Goal: Communication & Community: Answer question/provide support

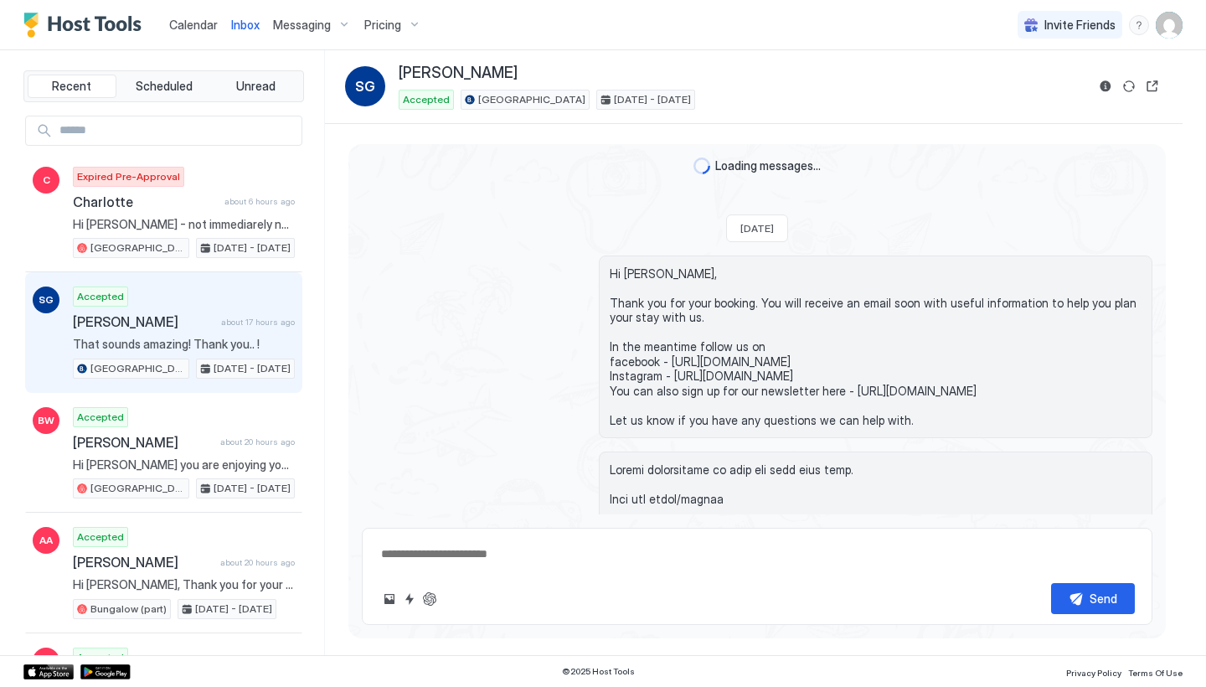
scroll to position [3908, 0]
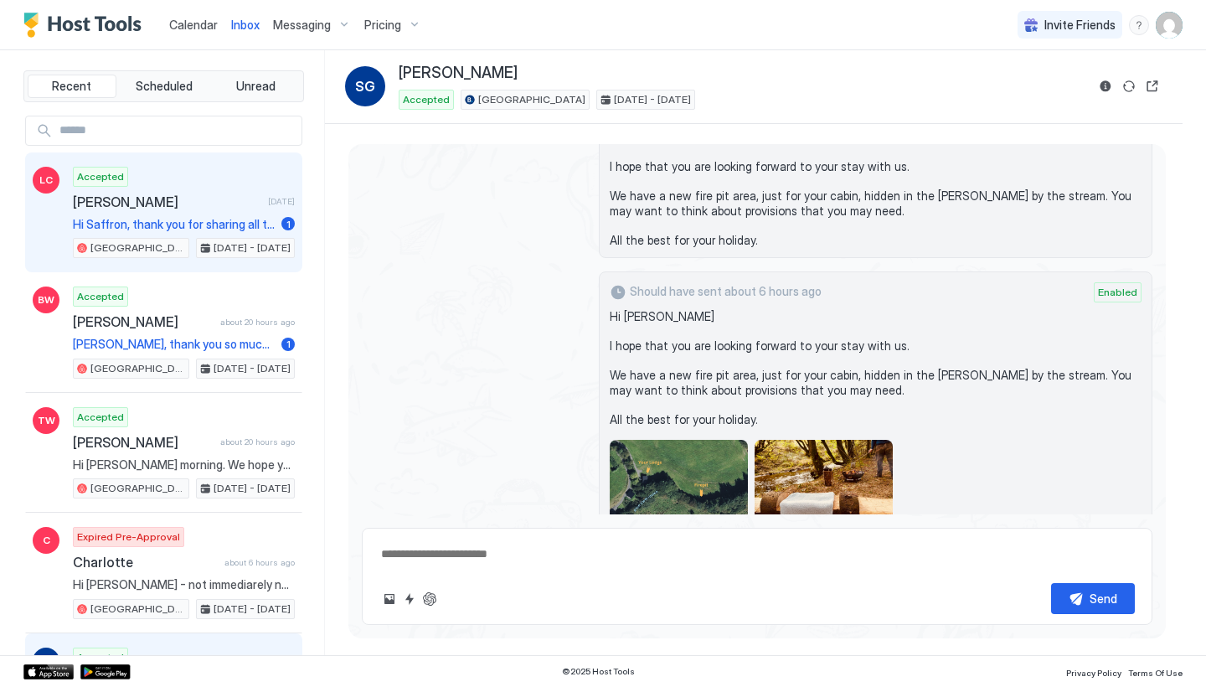
click at [221, 226] on span "Hi Saffron, thank you for sharing all this information. It is really helpful! P…" at bounding box center [174, 224] width 202 height 15
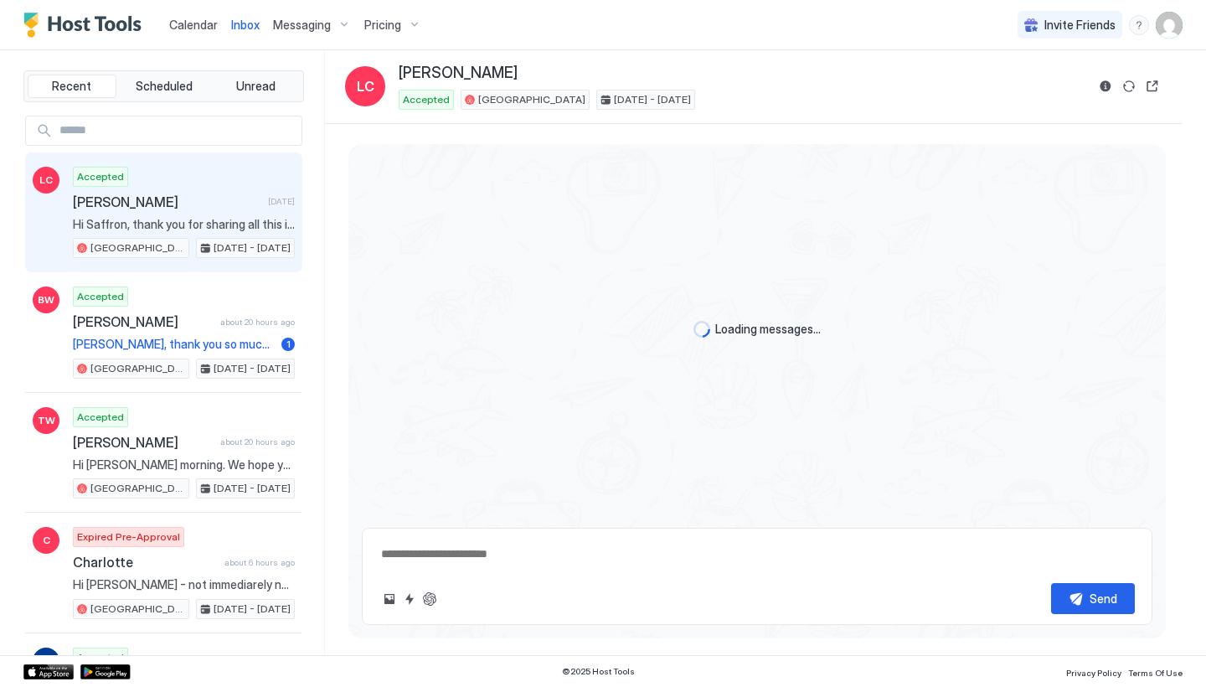
type textarea "*"
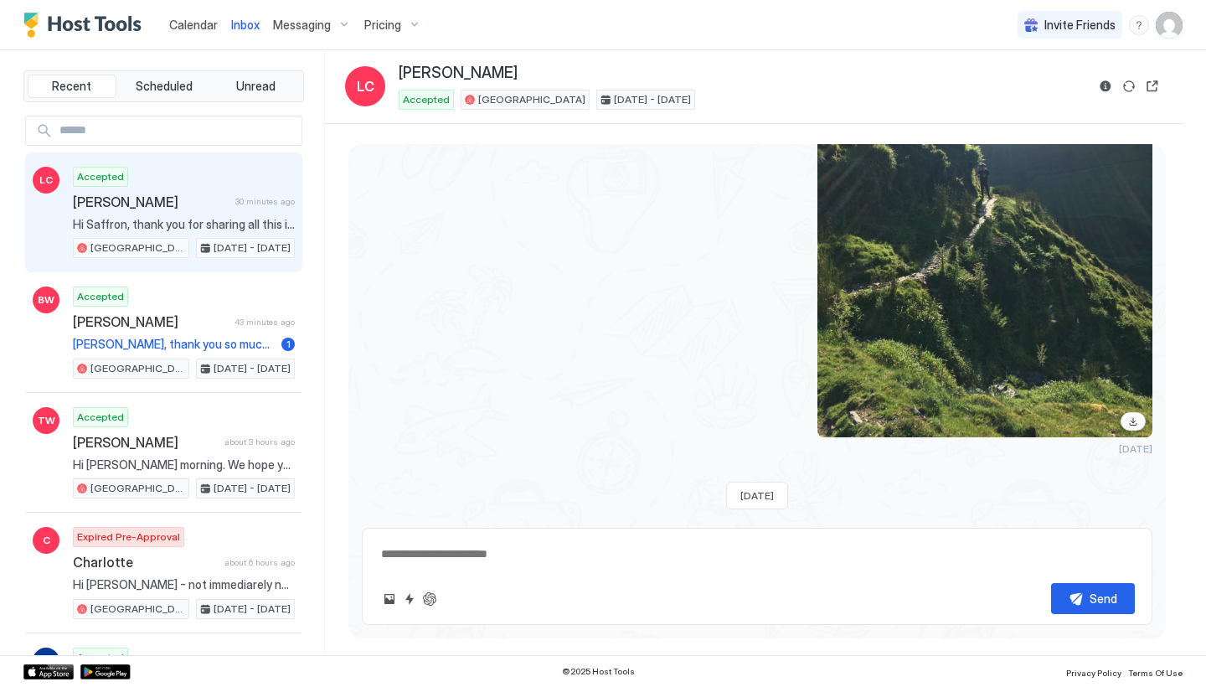
scroll to position [2836, 0]
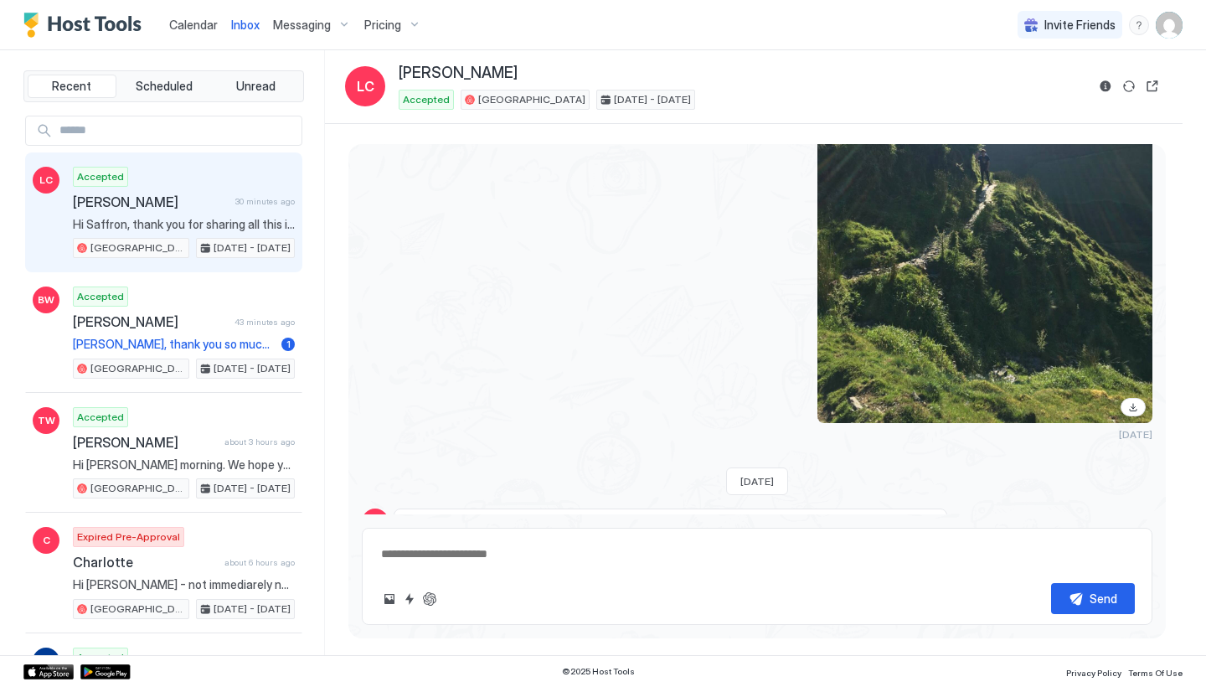
click at [1143, 606] on button "Scheduled Messages" at bounding box center [1075, 617] width 156 height 23
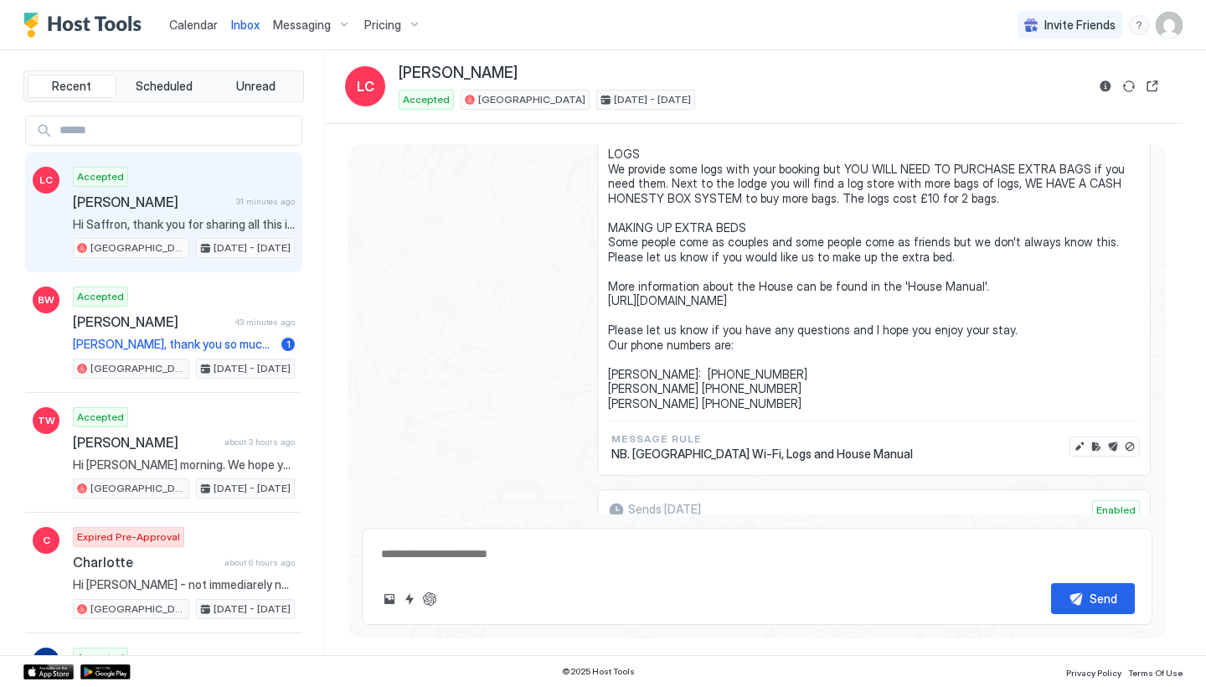
scroll to position [3898, 0]
click at [1115, 438] on button "Send now" at bounding box center [1115, 446] width 17 height 17
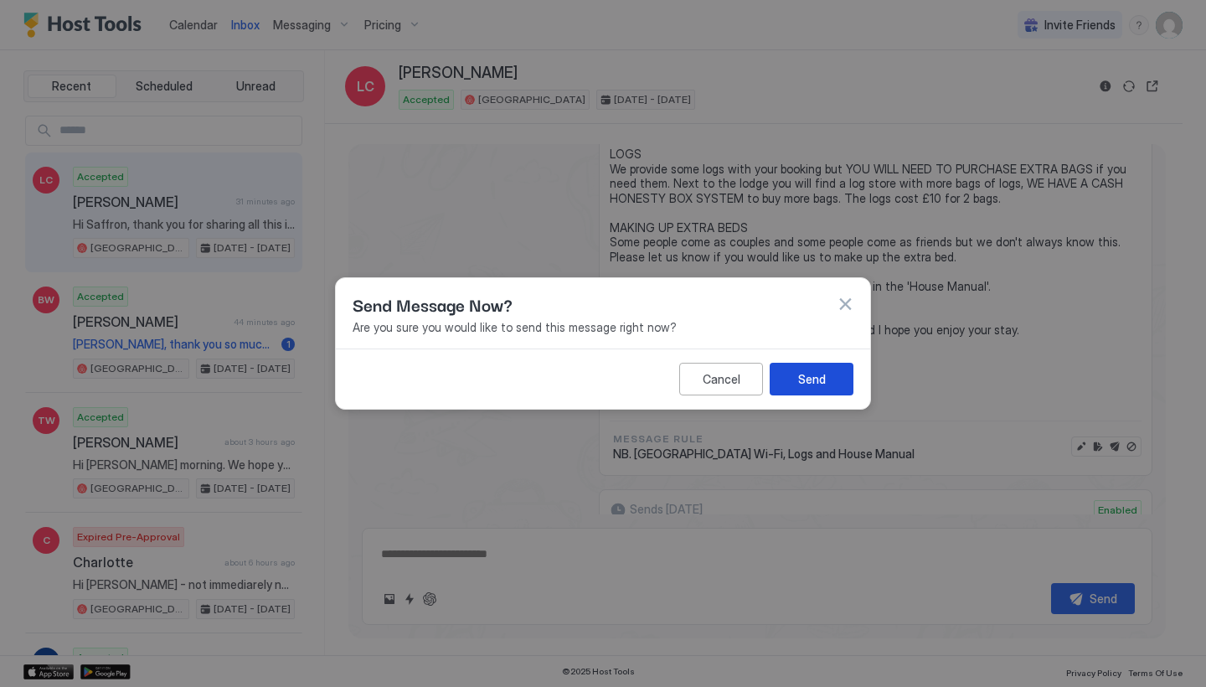
click at [825, 378] on div "Send" at bounding box center [812, 379] width 28 height 18
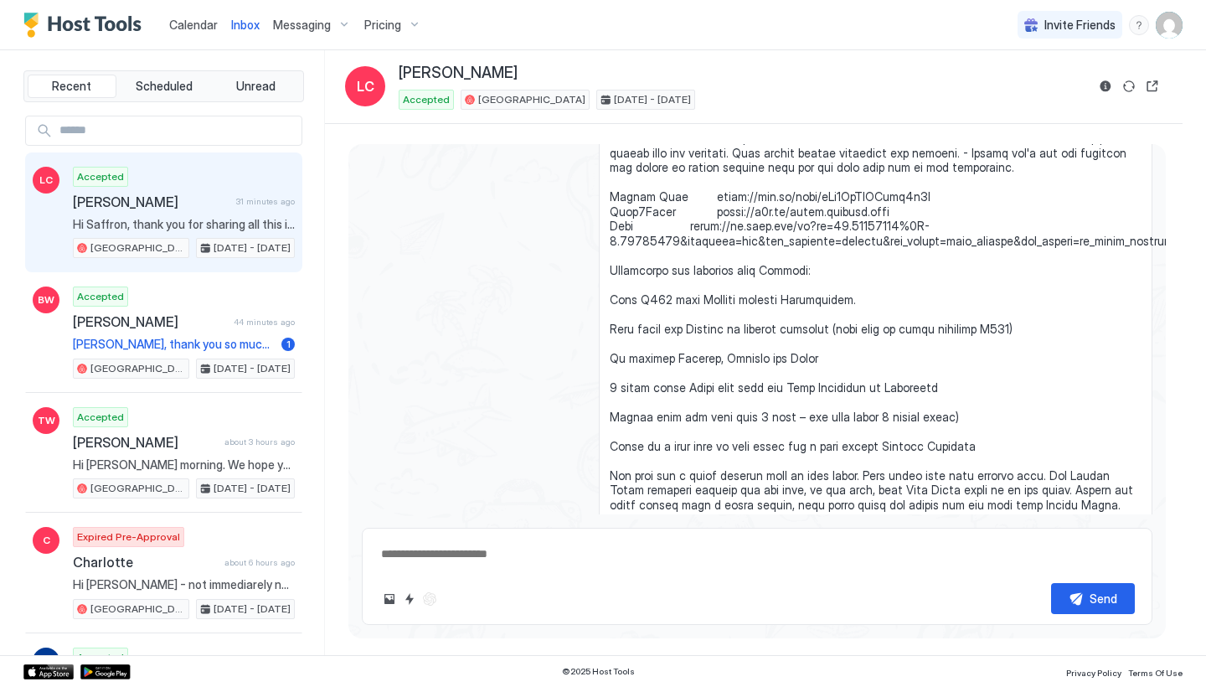
scroll to position [4423, 0]
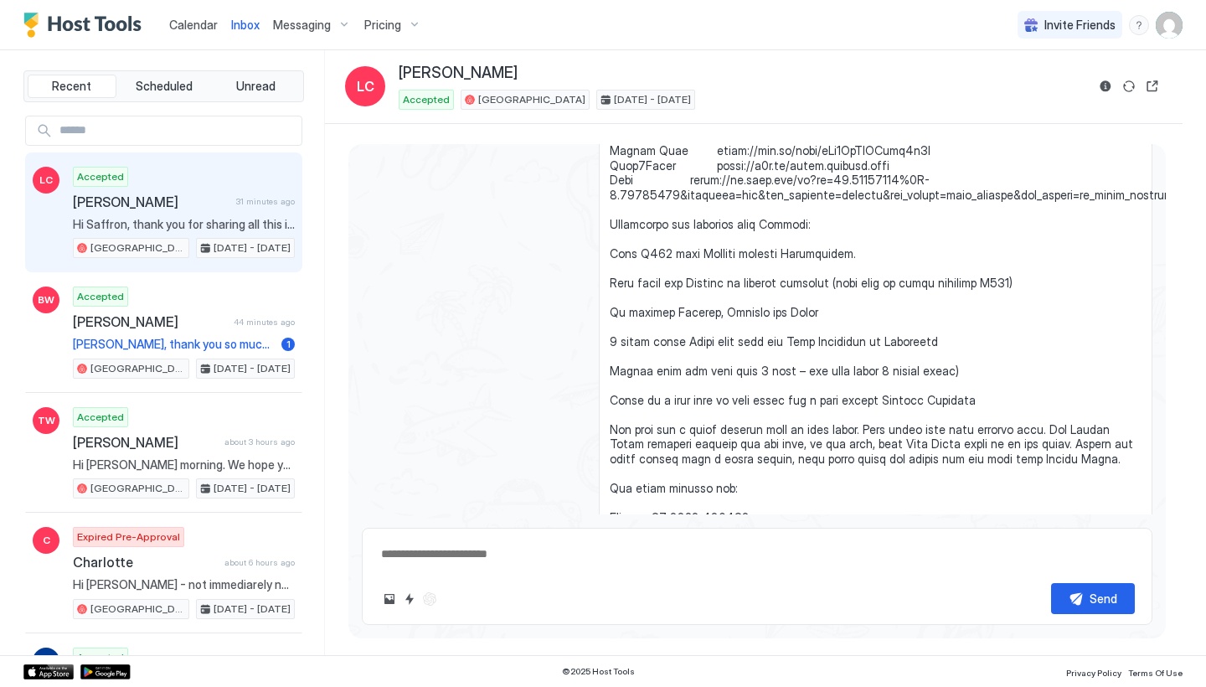
click at [1116, 581] on button "Send now" at bounding box center [1115, 589] width 17 height 17
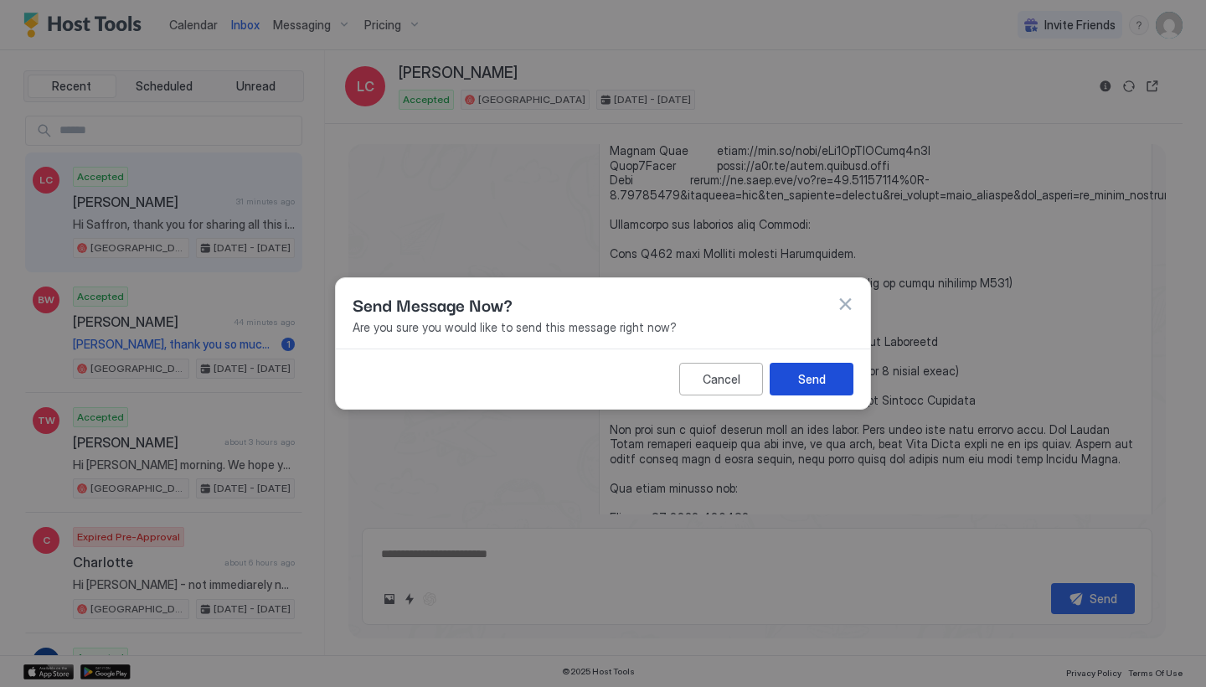
click at [823, 378] on div "Send" at bounding box center [812, 379] width 28 height 18
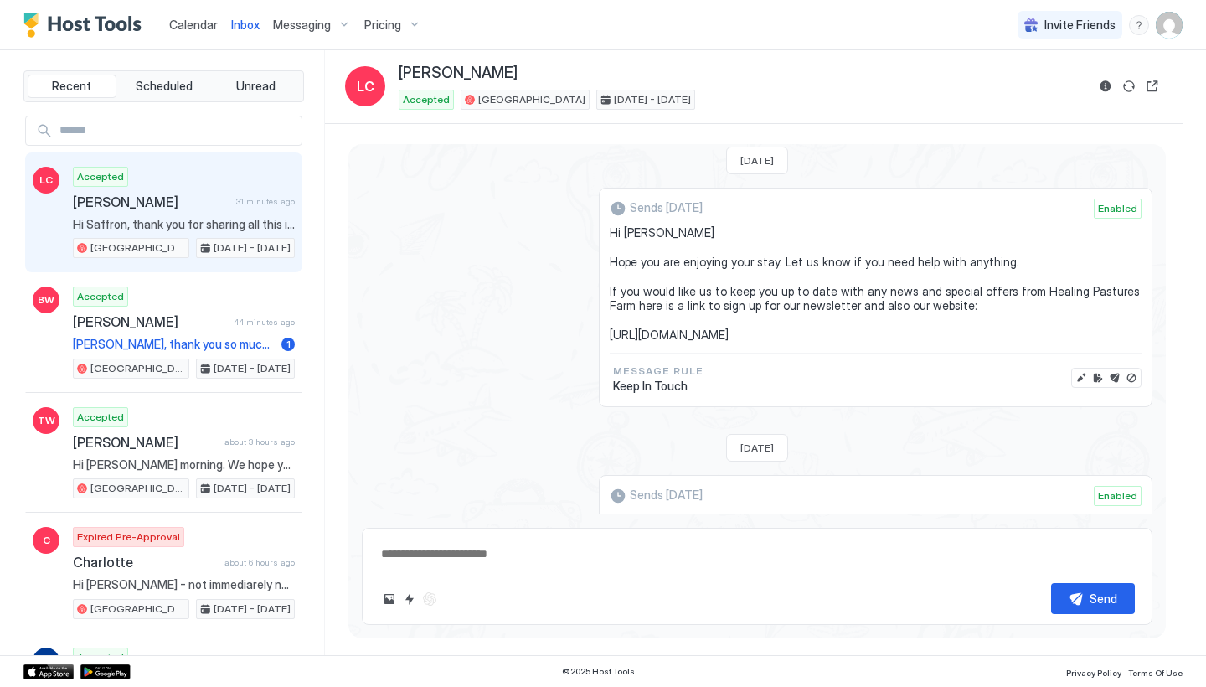
scroll to position [5917, 0]
click at [236, 199] on div "[PERSON_NAME] 31 minutes ago" at bounding box center [184, 202] width 222 height 17
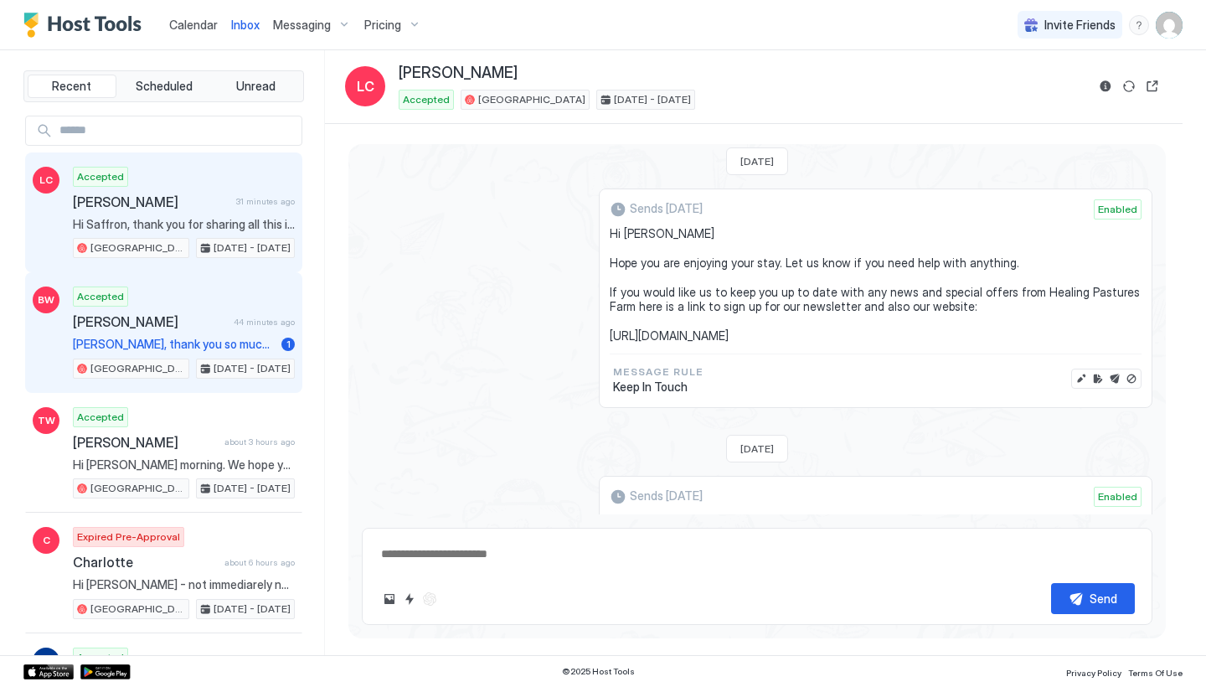
click at [225, 333] on div "Accepted [PERSON_NAME] 44 minutes ago [PERSON_NAME], thank you so much for havi…" at bounding box center [184, 332] width 222 height 92
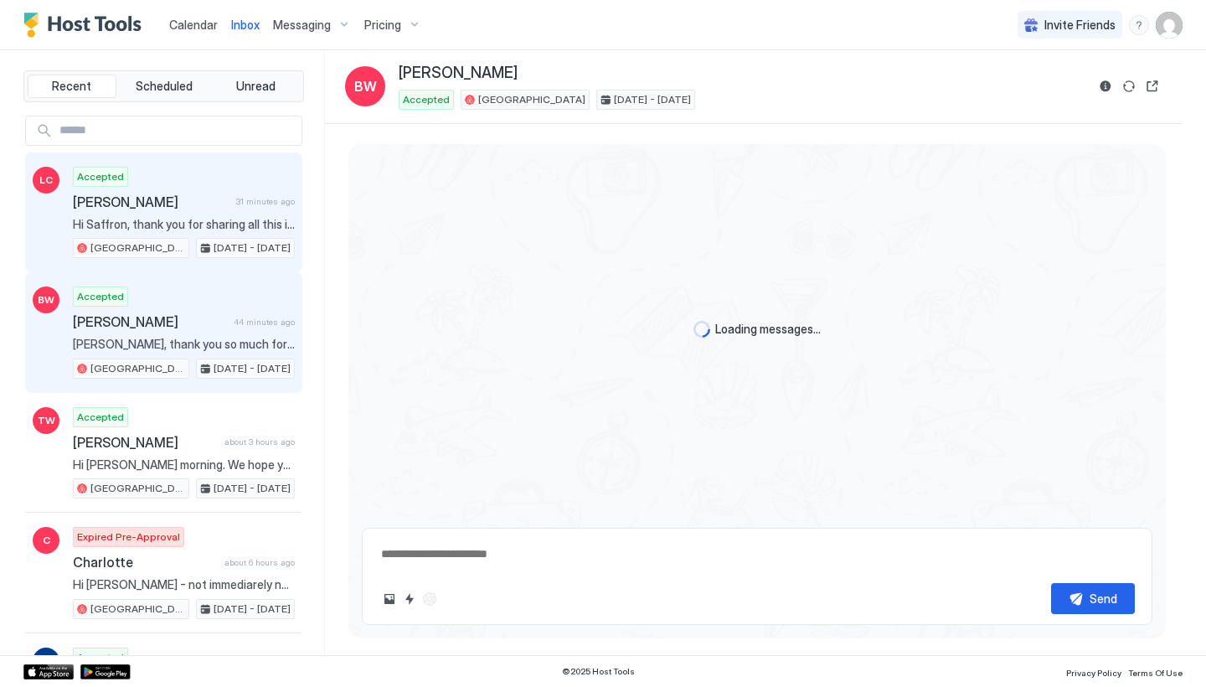
click at [219, 211] on div "Accepted [PERSON_NAME] 31 minutes ago Hi [PERSON_NAME], thank you for sharing a…" at bounding box center [184, 213] width 222 height 92
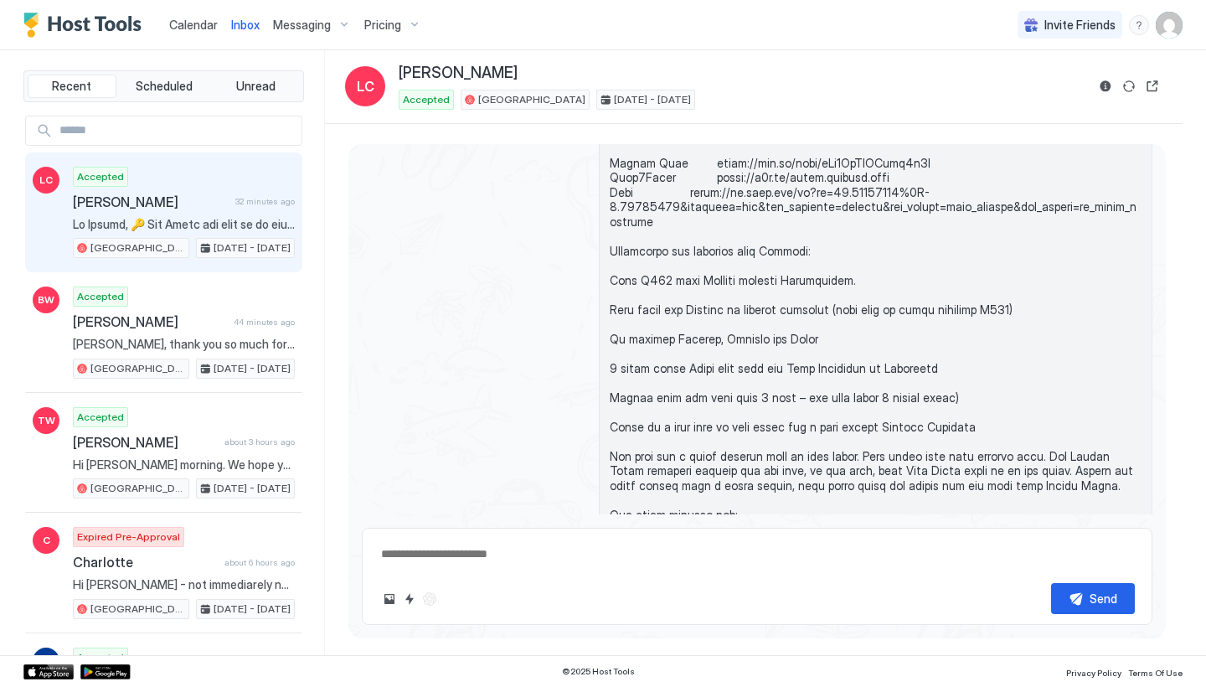
scroll to position [3502, 0]
click at [1139, 623] on button "Scheduled Messages" at bounding box center [1075, 634] width 156 height 23
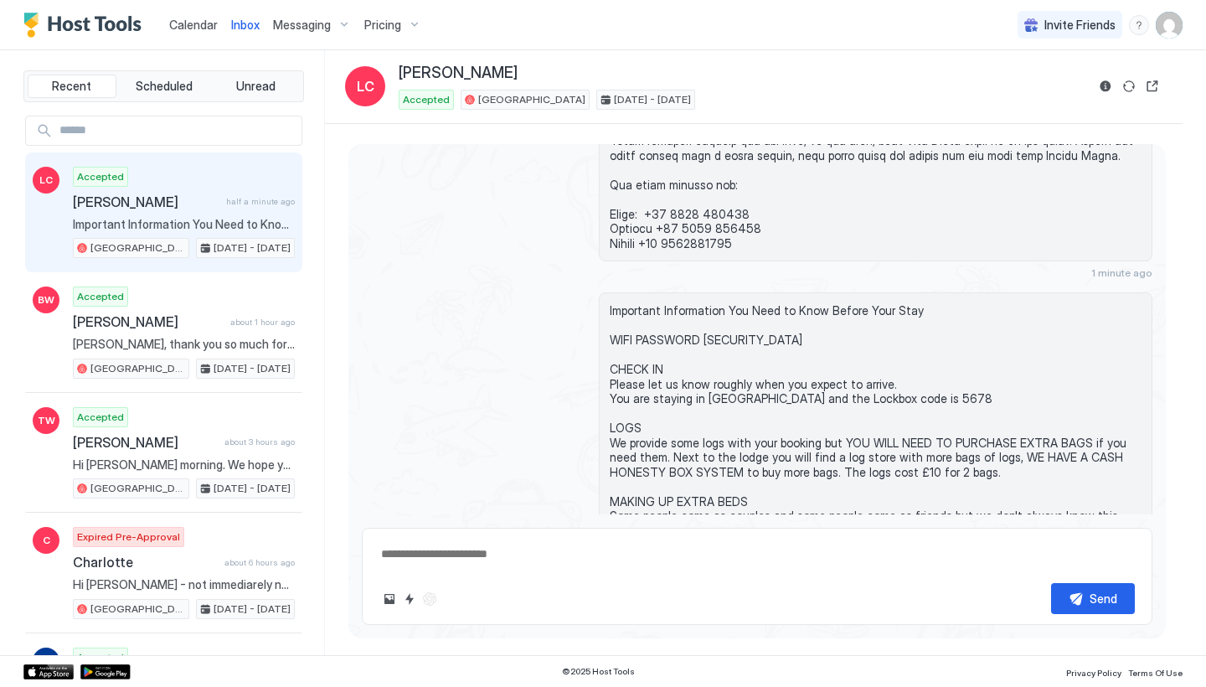
scroll to position [3837, 0]
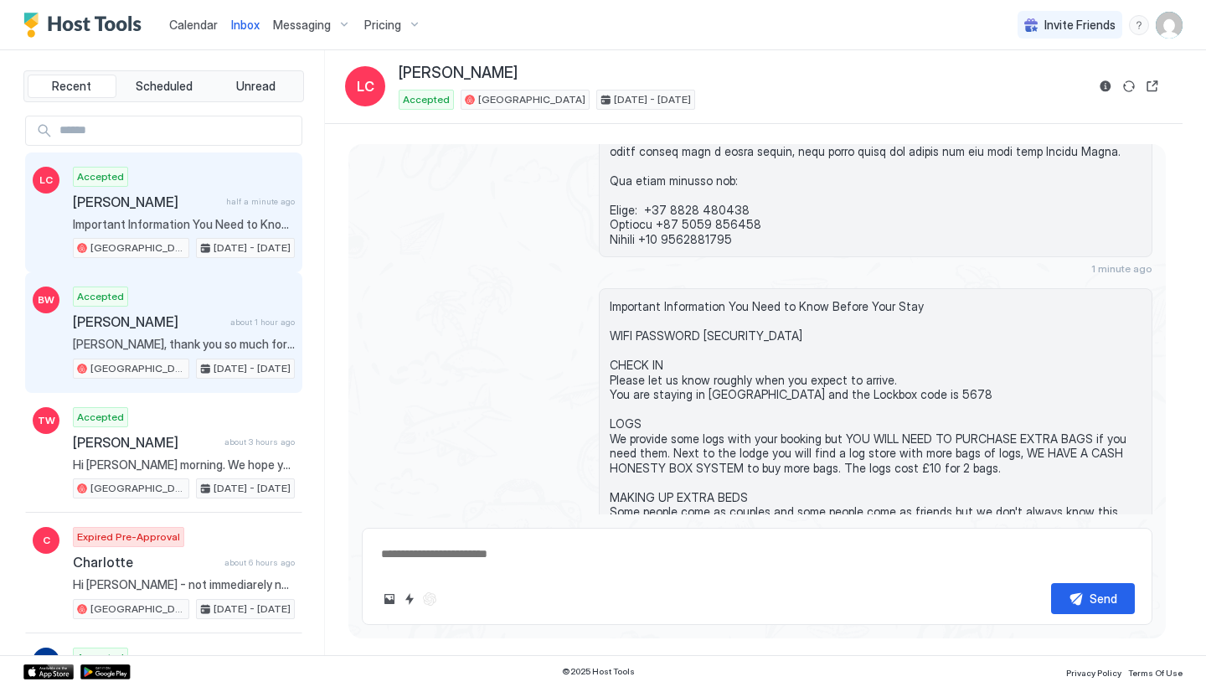
click at [209, 317] on span "[PERSON_NAME]" at bounding box center [148, 321] width 151 height 17
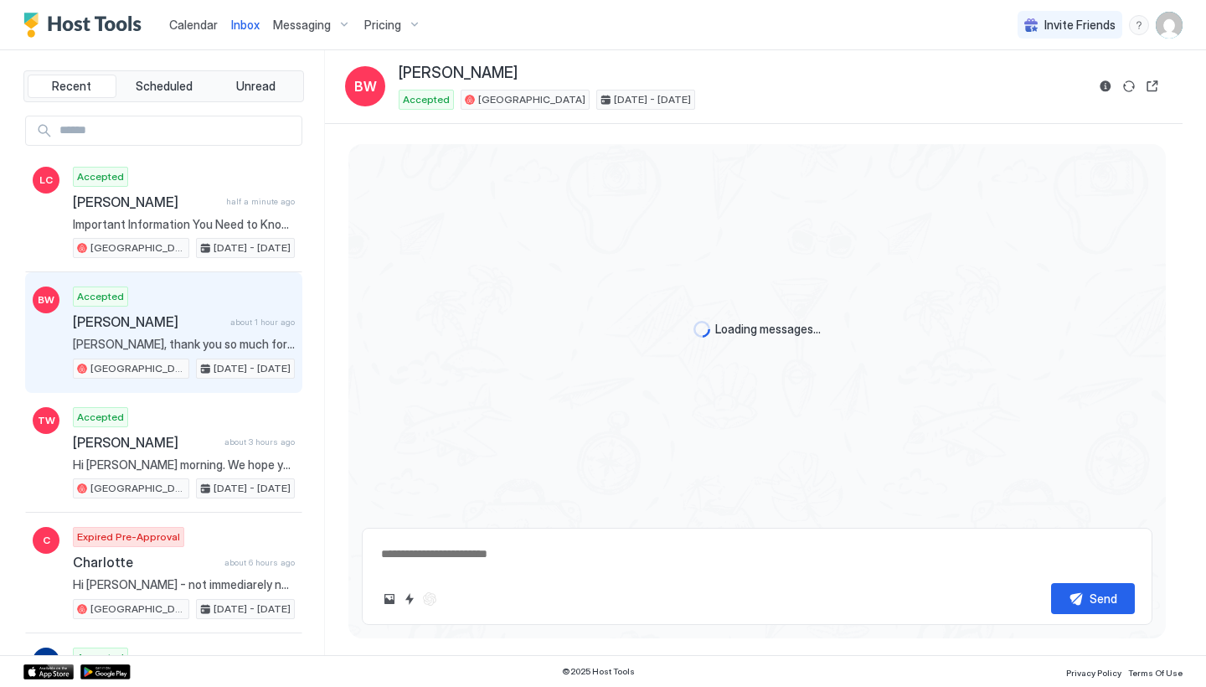
scroll to position [4782, 0]
